Goal: Task Accomplishment & Management: Complete application form

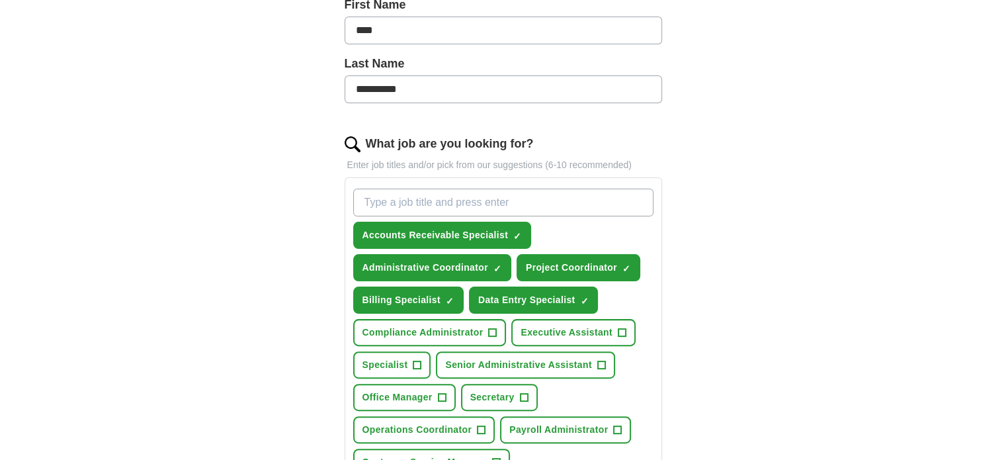
scroll to position [409, 0]
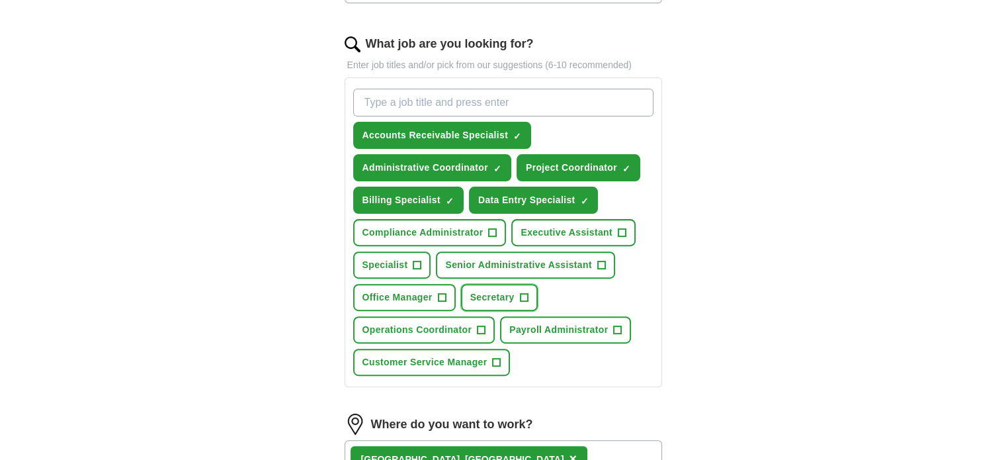
click at [489, 292] on span "Secretary" at bounding box center [492, 297] width 44 height 14
click at [431, 97] on input "What job are you looking for?" at bounding box center [503, 103] width 300 height 28
type input "Administrative Assistant"
click at [775, 240] on div "**********" at bounding box center [503, 158] width 847 height 1055
drag, startPoint x: 658, startPoint y: 375, endPoint x: 638, endPoint y: 314, distance: 63.8
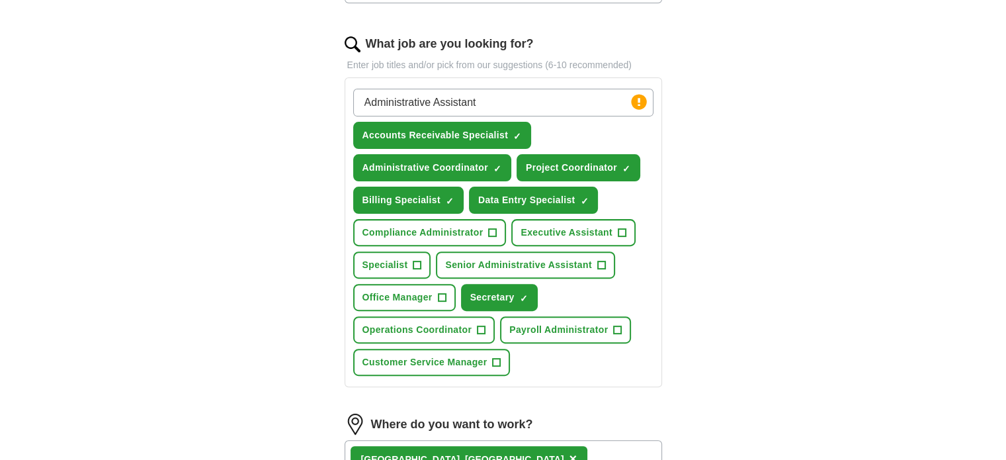
click at [655, 373] on div "Administrative Assistant Press return to add title Accounts Receivable Speciali…" at bounding box center [504, 232] width 318 height 310
click at [532, 97] on input "Administrative Assistant" at bounding box center [503, 103] width 300 height 28
click at [831, 300] on div "**********" at bounding box center [503, 158] width 847 height 1055
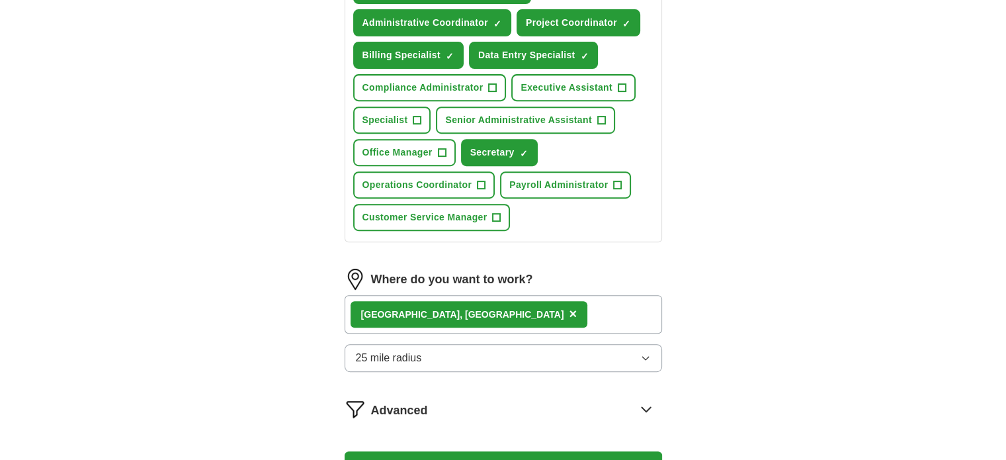
scroll to position [557, 0]
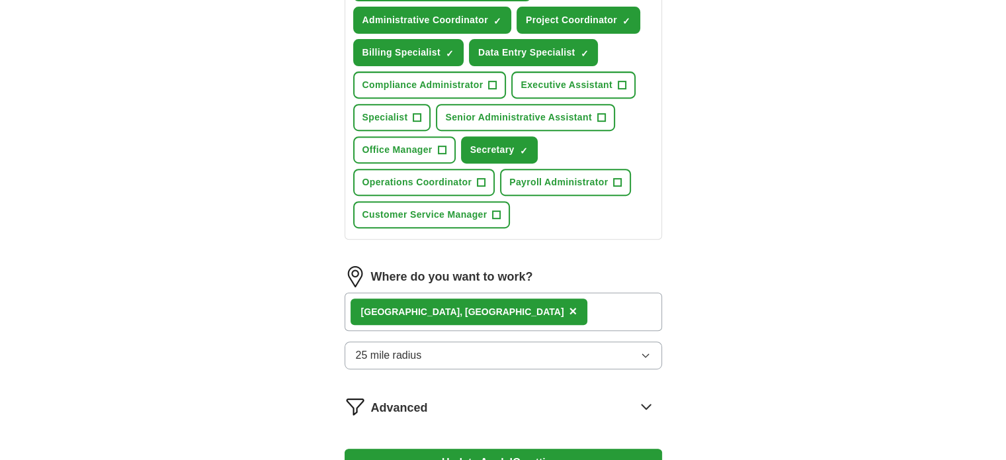
click at [649, 351] on icon "button" at bounding box center [645, 355] width 11 height 11
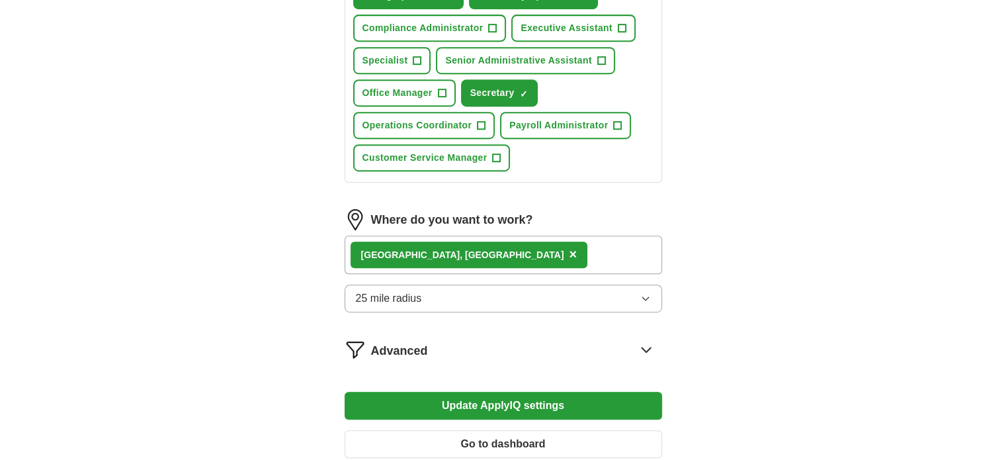
scroll to position [615, 0]
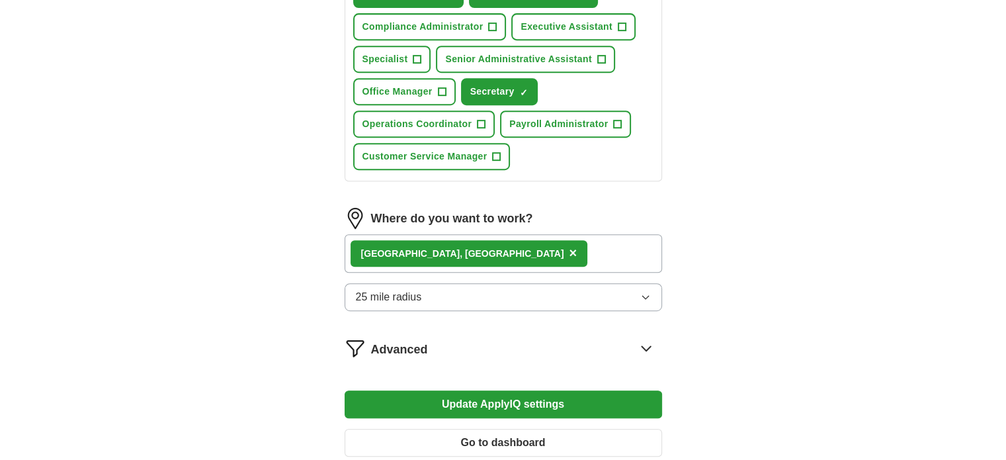
click at [638, 292] on button "25 mile radius" at bounding box center [504, 297] width 318 height 28
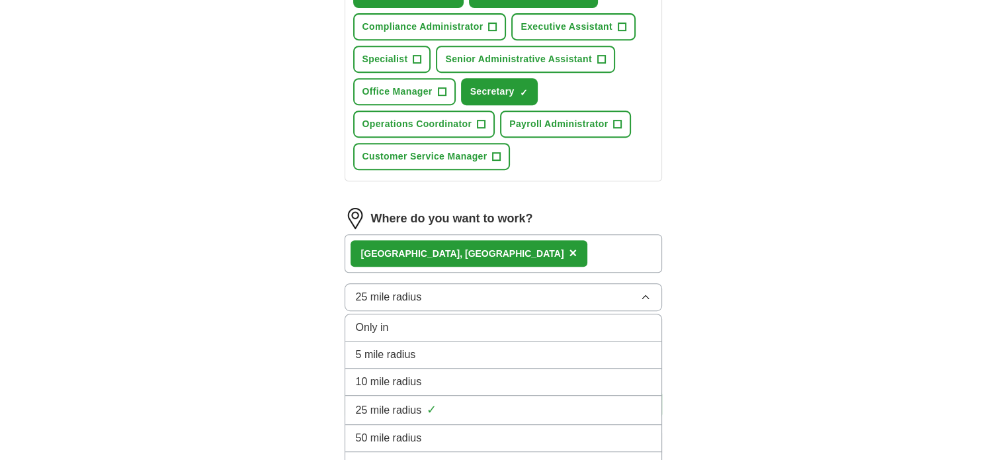
click at [407, 378] on span "10 mile radius" at bounding box center [389, 382] width 66 height 16
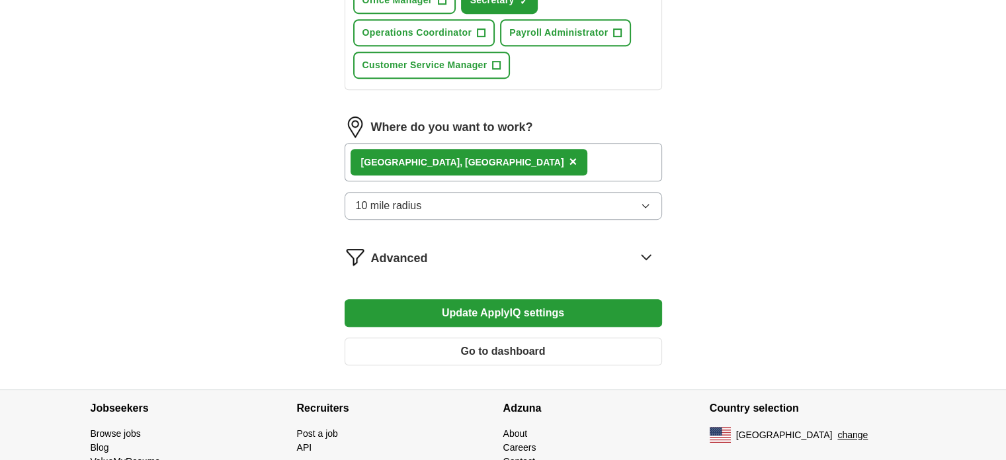
scroll to position [711, 0]
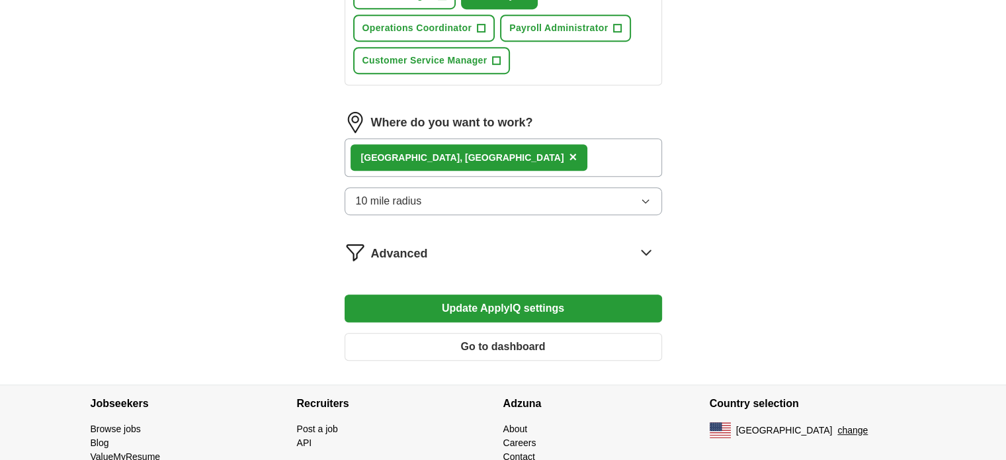
click at [515, 308] on button "Update ApplyIQ settings" at bounding box center [504, 308] width 318 height 28
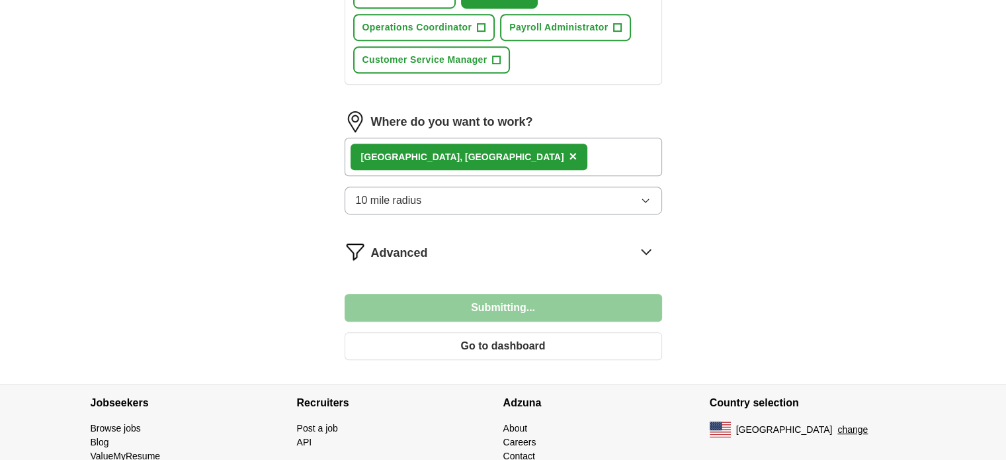
scroll to position [762, 0]
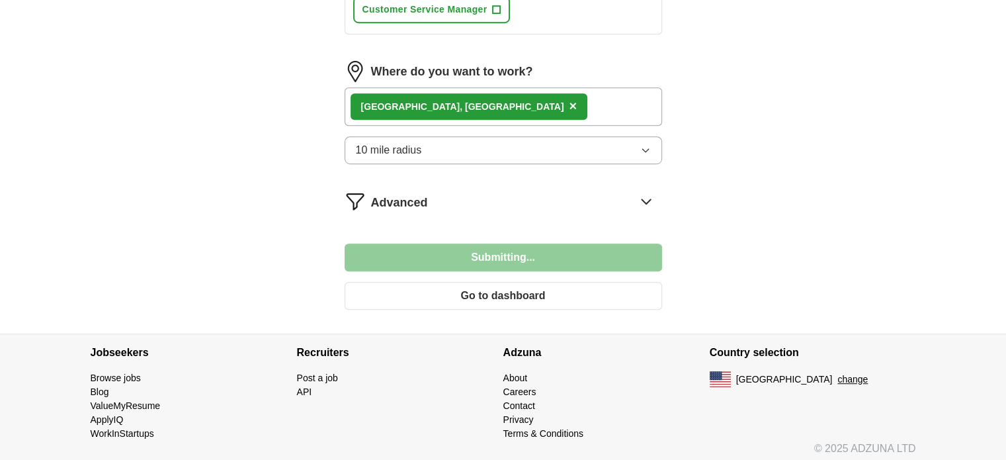
click at [645, 198] on icon at bounding box center [646, 201] width 21 height 21
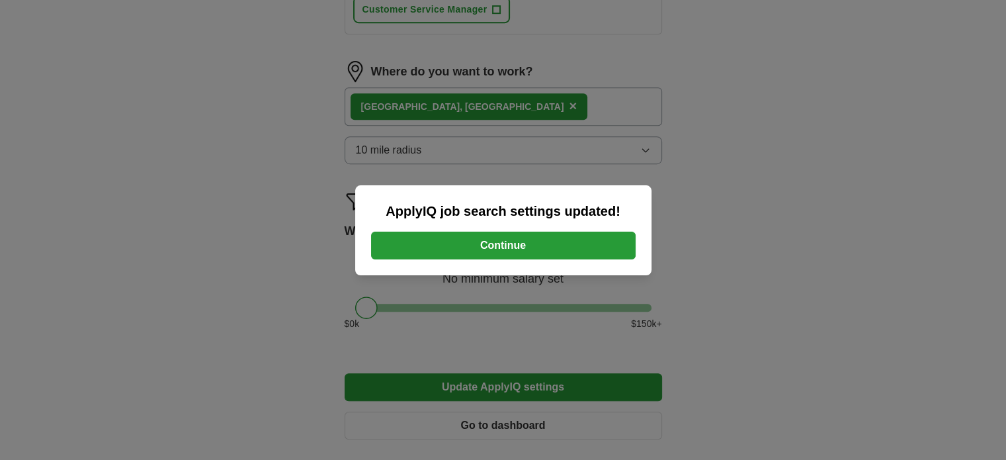
click at [491, 248] on button "Continue" at bounding box center [503, 246] width 265 height 28
